Goal: Find specific page/section: Find specific page/section

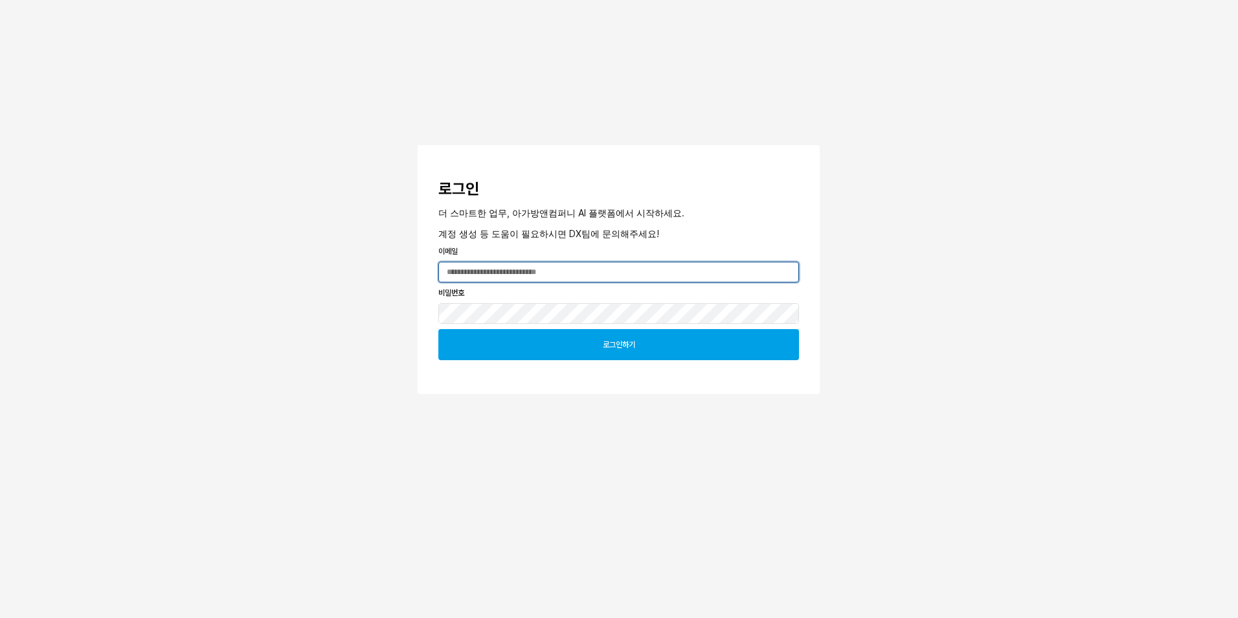
type input "**********"
click at [571, 358] on div "로그인하기" at bounding box center [618, 345] width 349 height 30
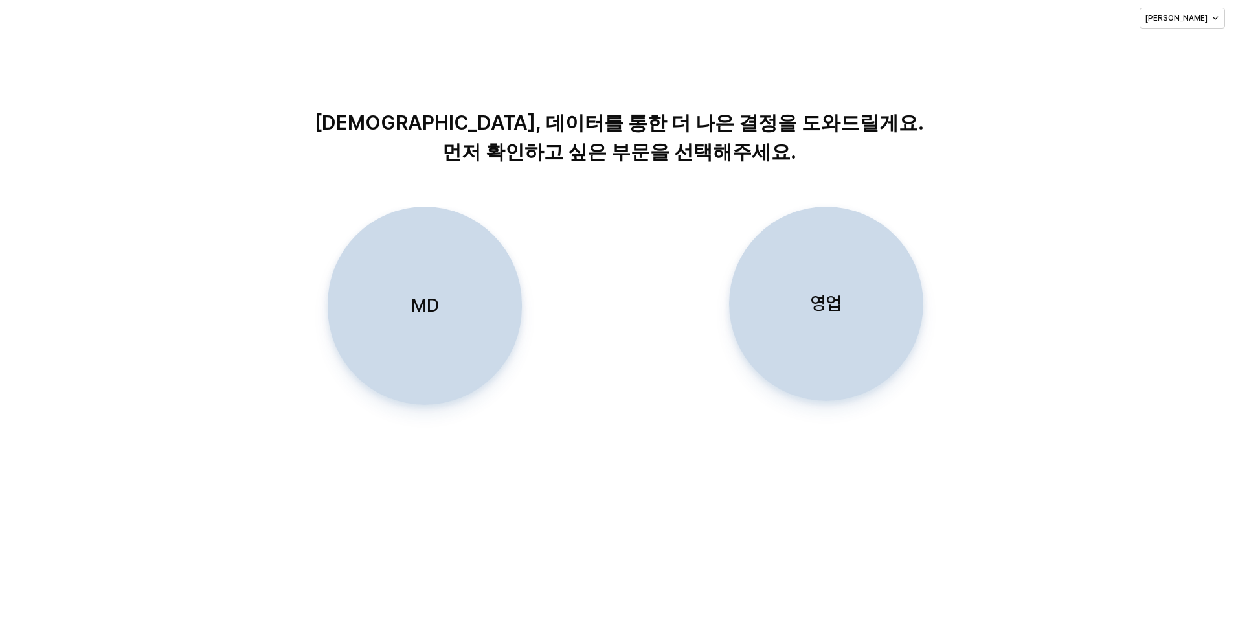
click at [397, 345] on div "MD" at bounding box center [425, 305] width 183 height 197
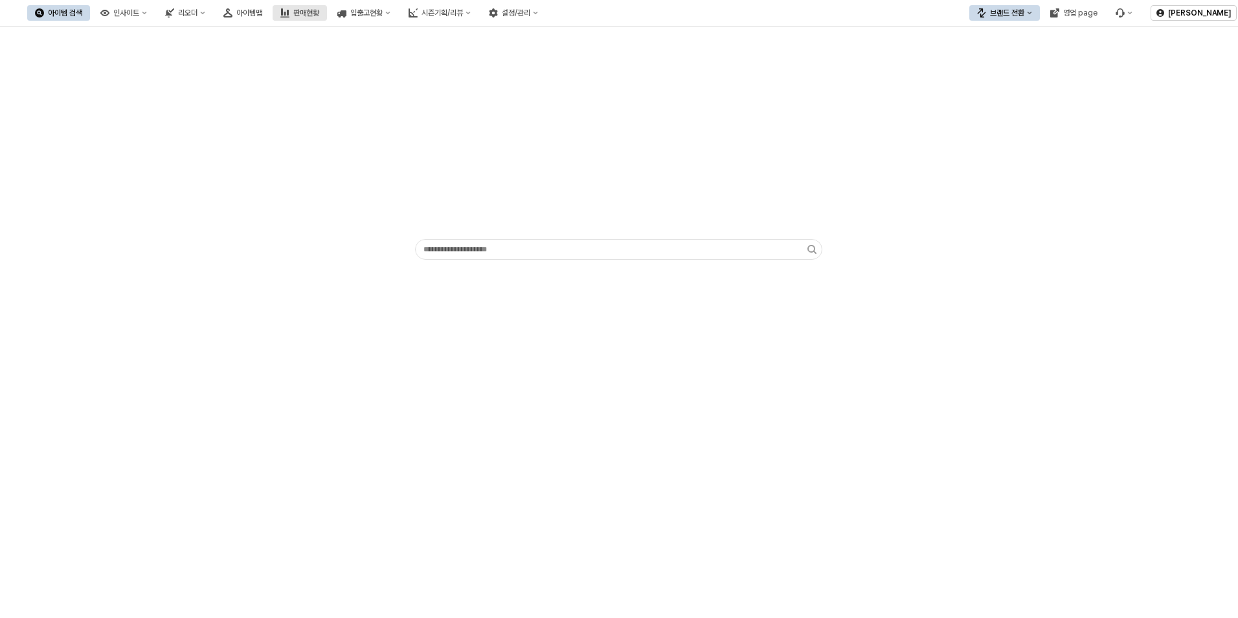
click at [290, 10] on icon "판매현황" at bounding box center [284, 12] width 9 height 9
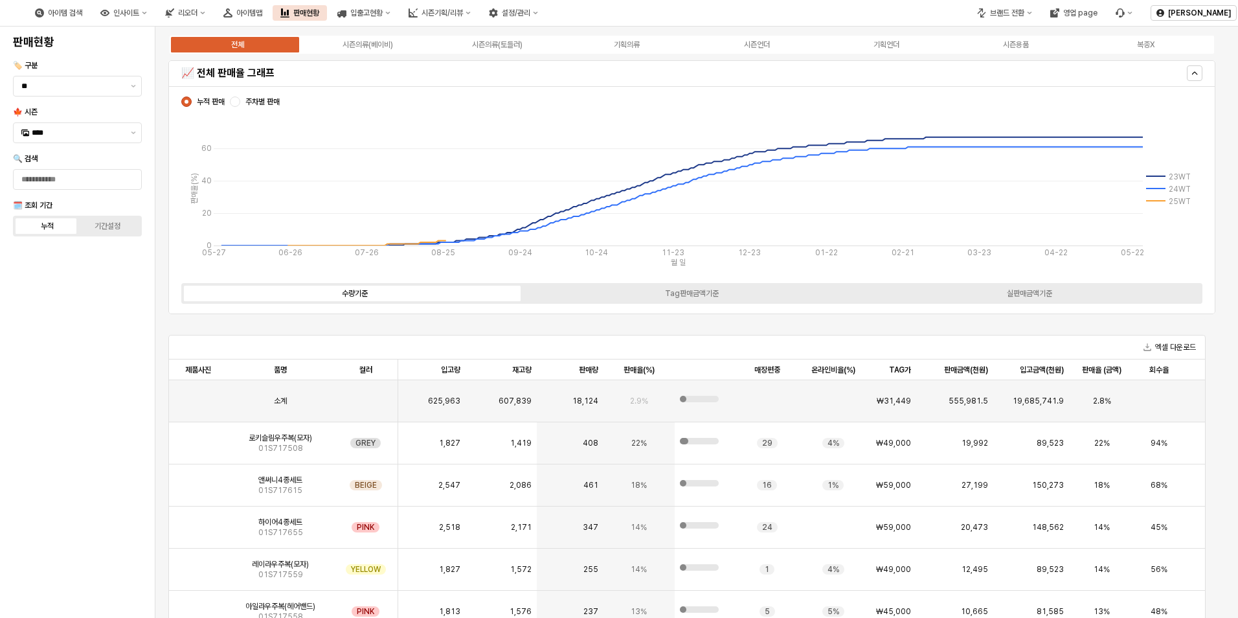
click at [753, 302] on div "수량기준 Tag판매금액기준 실판매금액기준" at bounding box center [691, 293] width 1021 height 21
click at [347, 47] on div "시즌의류(베이비)" at bounding box center [368, 44] width 51 height 9
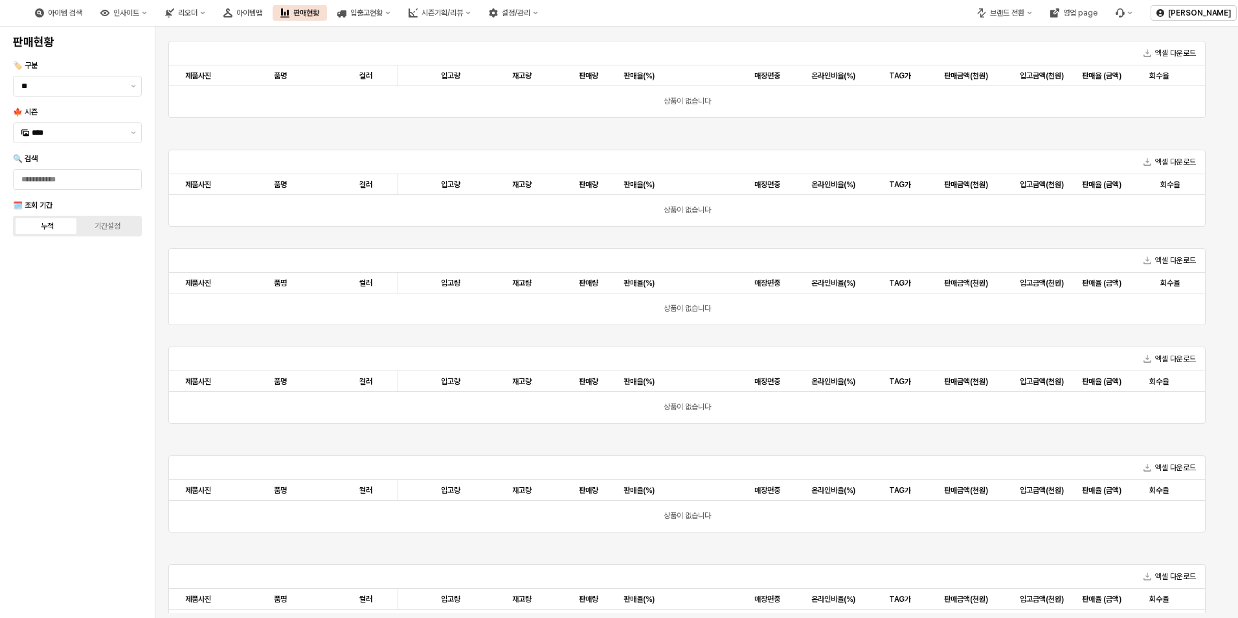
scroll to position [168, 0]
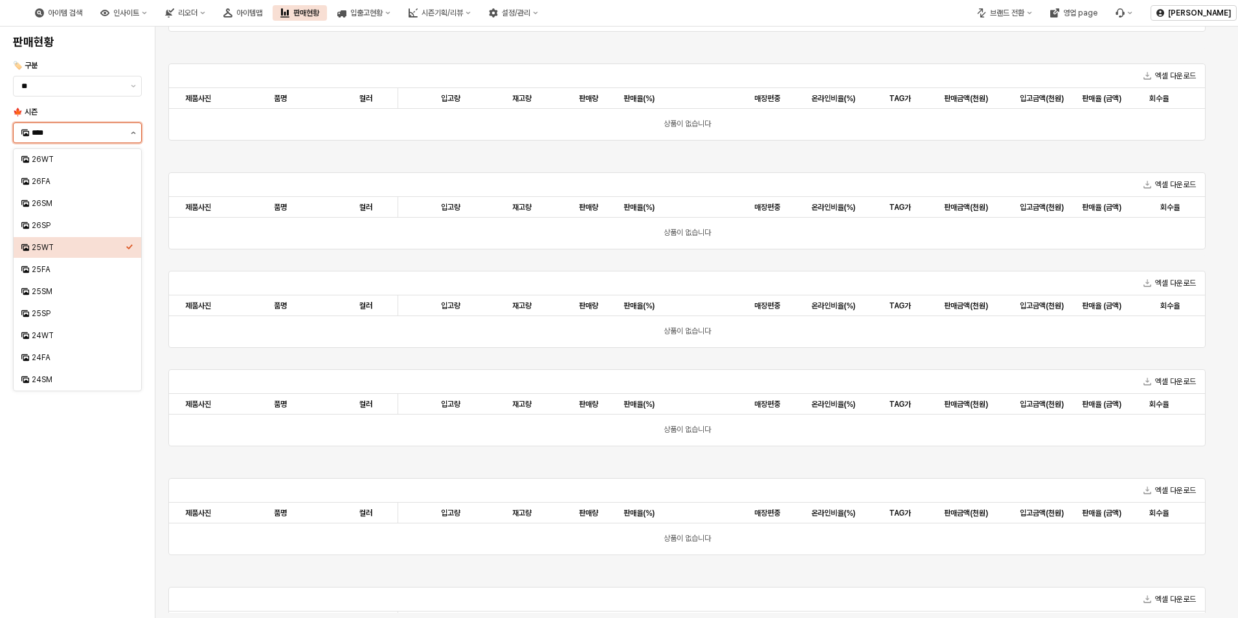
click at [129, 133] on button "제안 사항 표시" at bounding box center [134, 132] width 16 height 19
click at [52, 269] on div "25FA" at bounding box center [79, 269] width 94 height 10
type input "****"
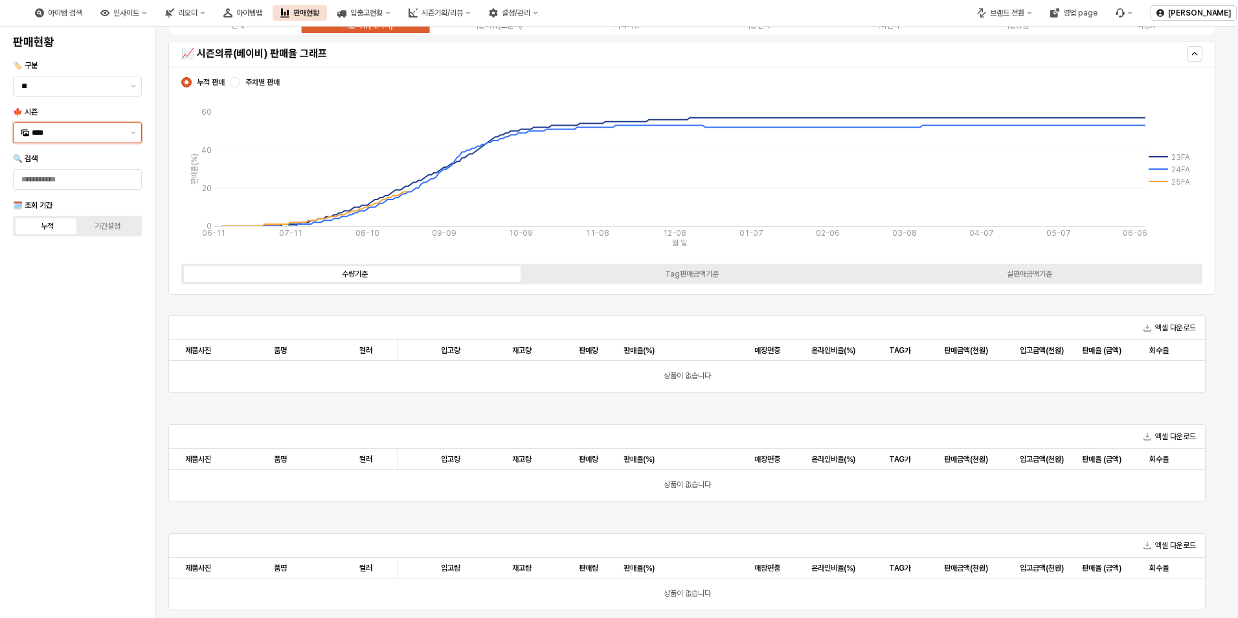
scroll to position [0, 0]
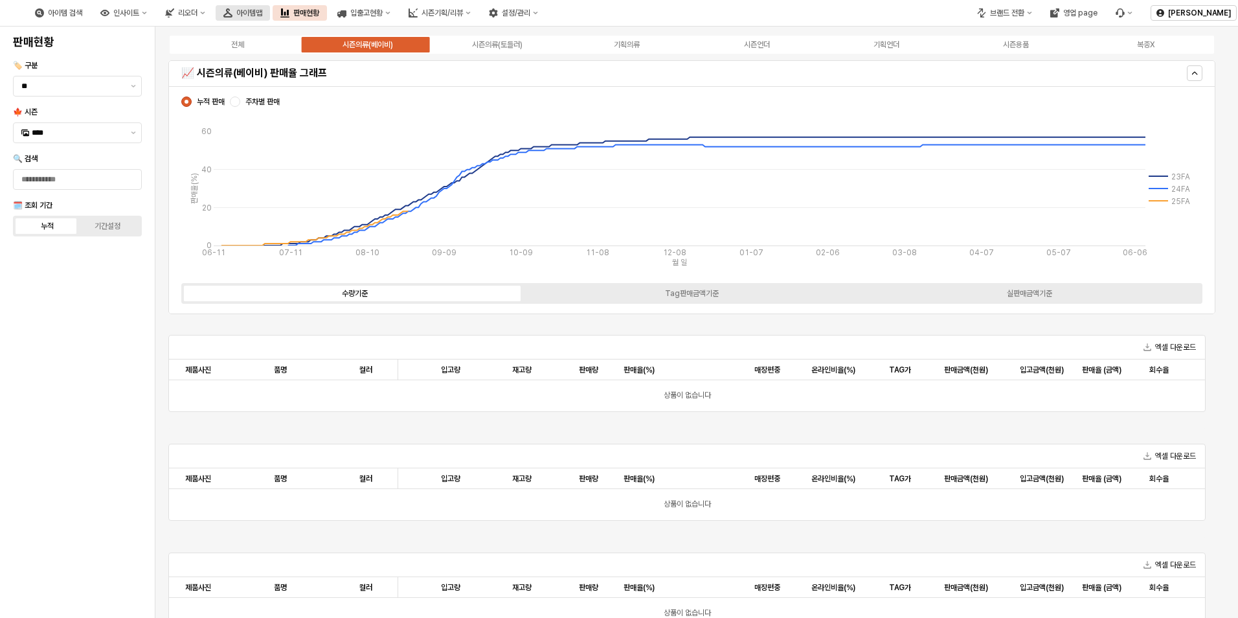
click at [262, 16] on div "아이템맵" at bounding box center [249, 12] width 26 height 9
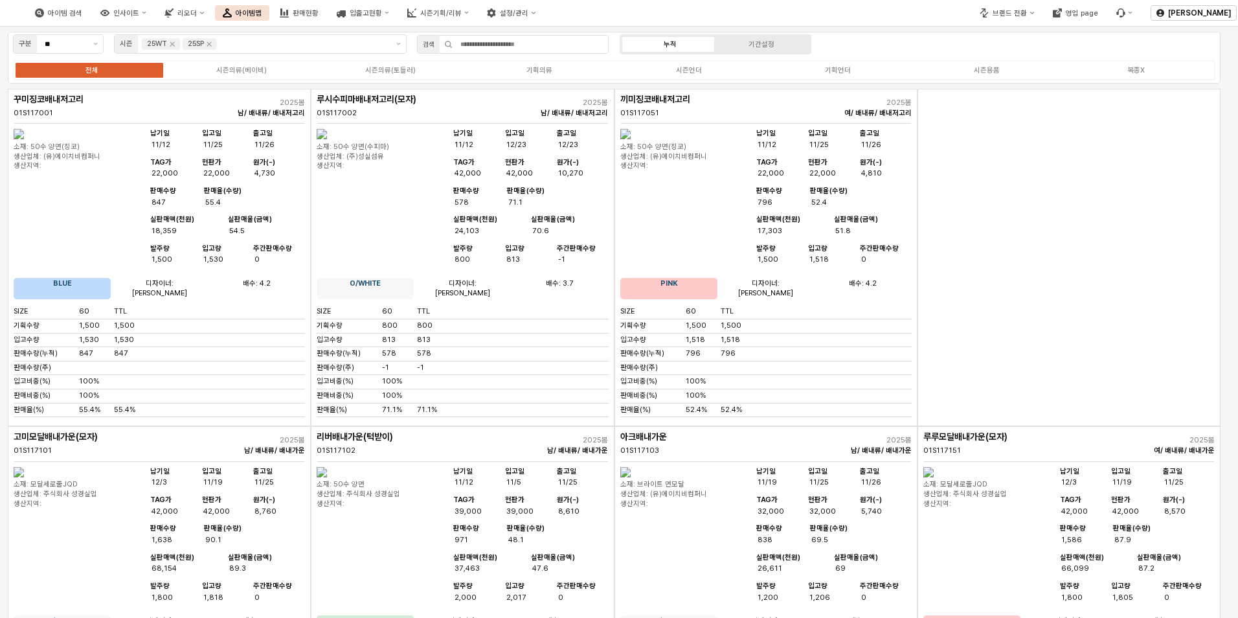
click at [264, 63] on div "전체 시즌의류(베이비) 시즌의류(토들러) 기획의류 시즌언더 기획언더 시즌용품 복종X" at bounding box center [614, 70] width 1203 height 20
click at [203, 41] on div "25SP" at bounding box center [196, 44] width 16 height 12
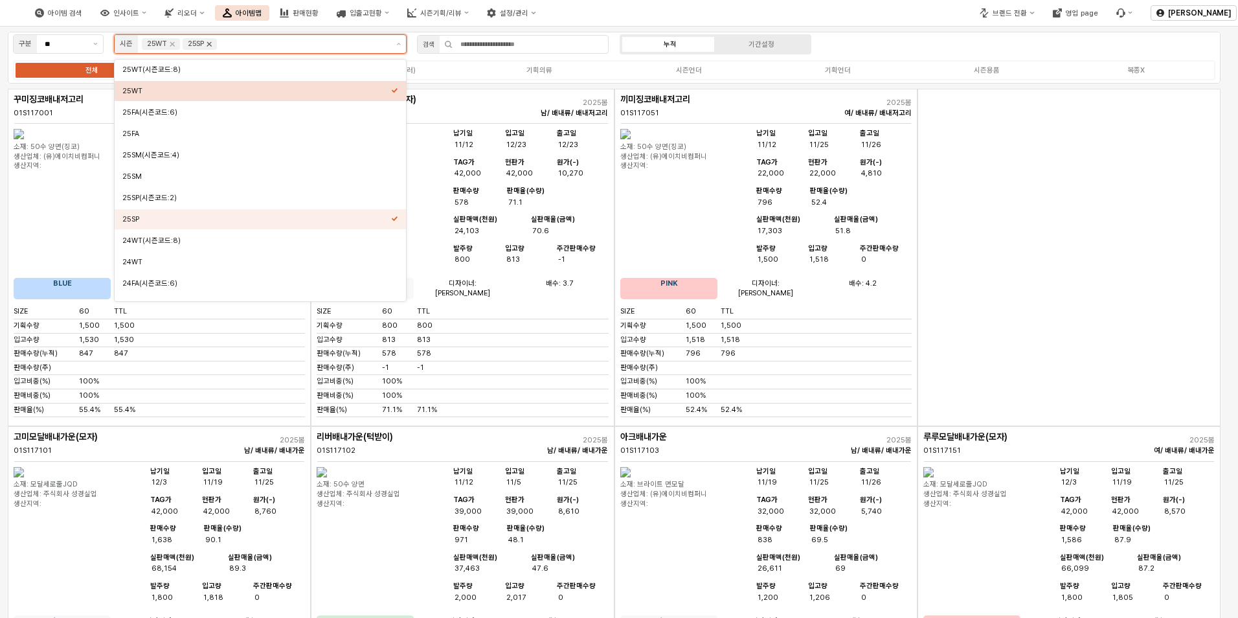
click at [210, 41] on icon "Remove 25SP" at bounding box center [209, 44] width 10 height 10
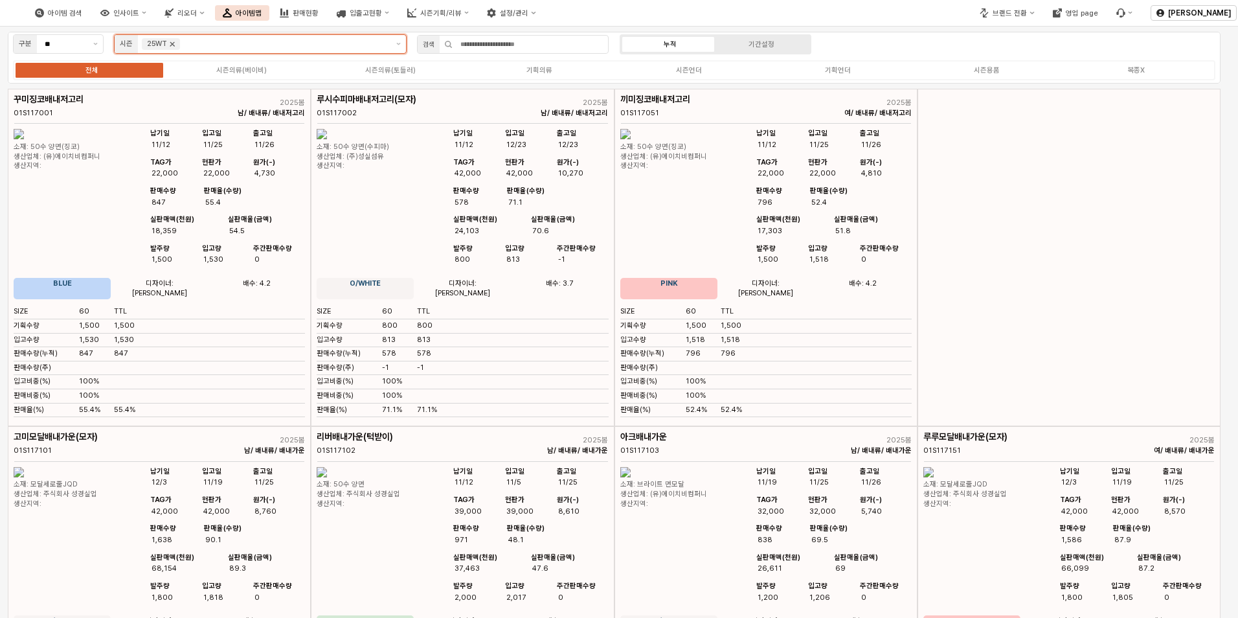
click at [171, 41] on icon "Remove 25WT" at bounding box center [172, 44] width 10 height 10
click at [97, 43] on icon "제안 사항 표시" at bounding box center [95, 44] width 5 height 3
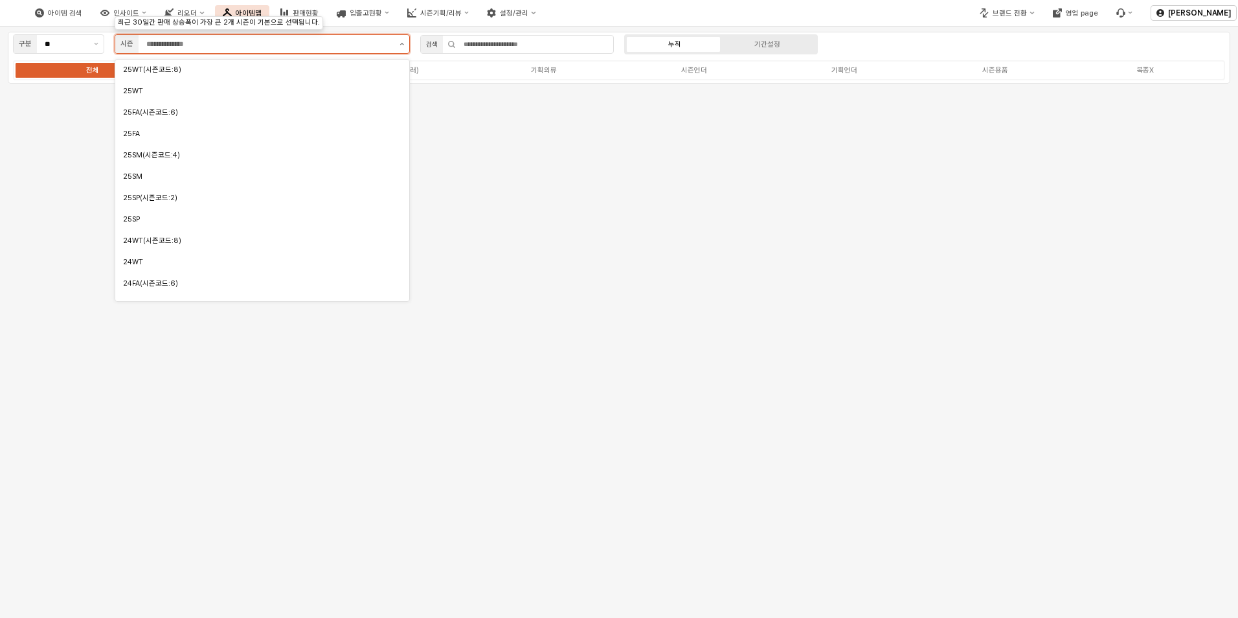
click at [400, 41] on button "제안 사항 표시" at bounding box center [401, 44] width 15 height 18
click at [169, 129] on div "25FA" at bounding box center [258, 134] width 271 height 10
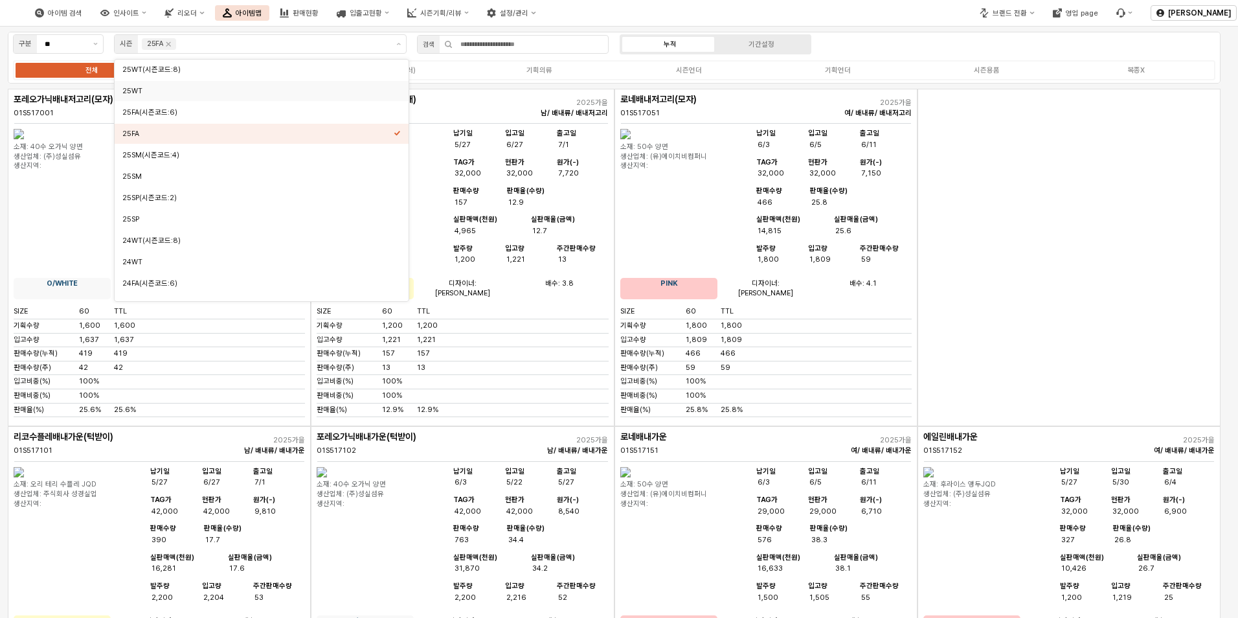
click at [506, 76] on div "전체 시즌의류(베이비) 시즌의류(토들러) 기획의류 시즌언더 기획언더 시즌용품 복종X" at bounding box center [614, 70] width 1203 height 20
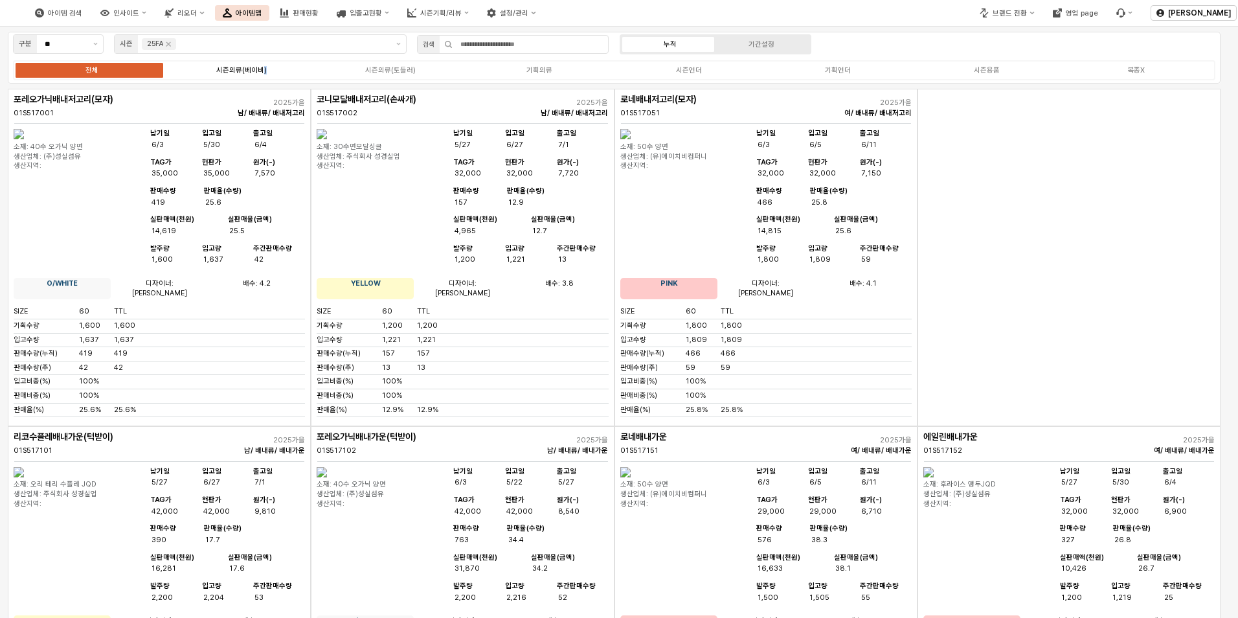
click at [264, 71] on div "시즌의류(베이비)" at bounding box center [241, 70] width 51 height 8
click at [257, 70] on div "시즌의류(베이비)" at bounding box center [241, 70] width 51 height 8
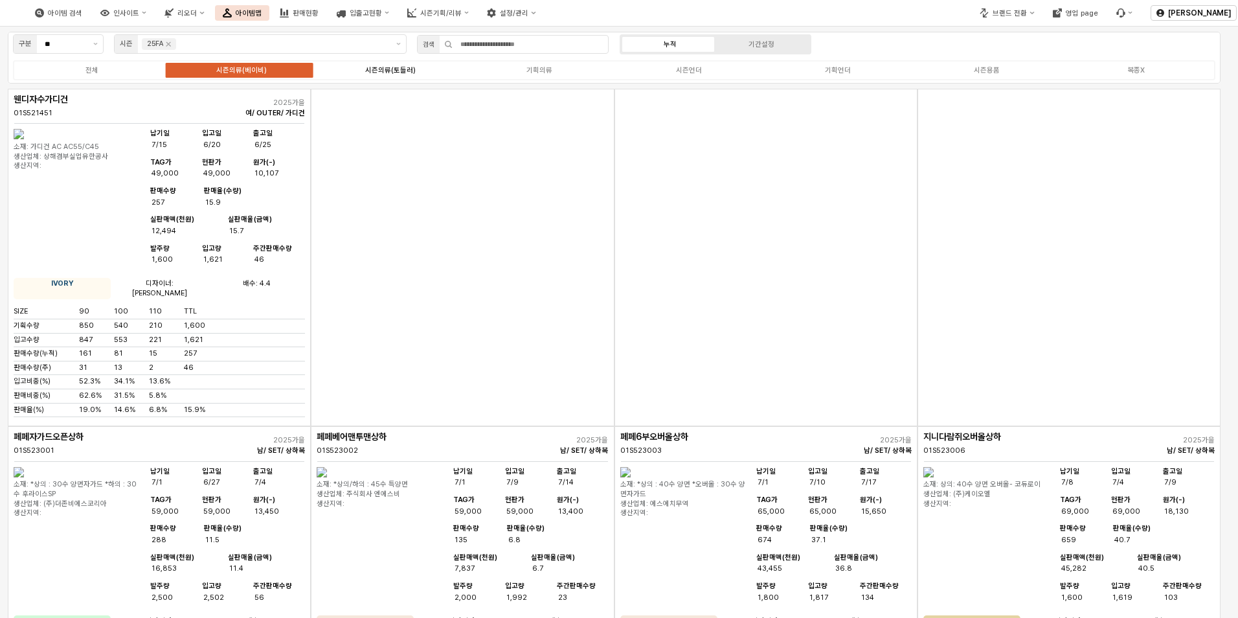
click at [371, 69] on div "시즌의류(토들러)" at bounding box center [390, 70] width 51 height 8
